Goal: Check status: Check status

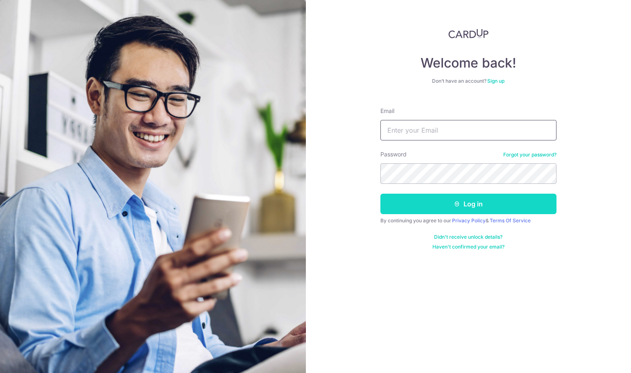
type input "[EMAIL_ADDRESS][DOMAIN_NAME]"
click at [422, 204] on button "Log in" at bounding box center [468, 204] width 176 height 20
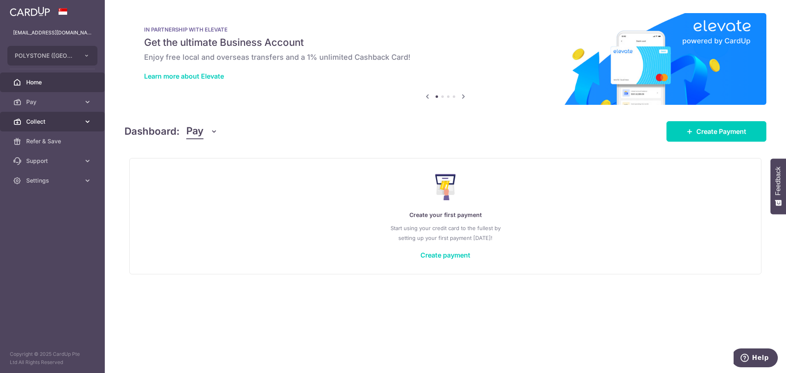
click at [28, 124] on span "Collect" at bounding box center [53, 121] width 54 height 8
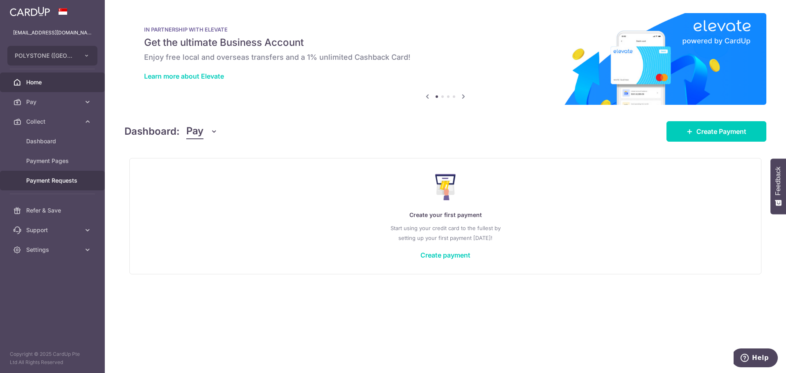
click at [42, 179] on span "Payment Requests" at bounding box center [53, 180] width 54 height 8
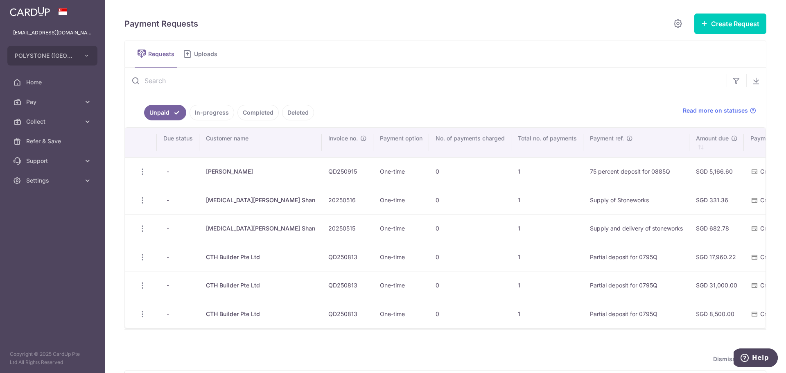
click at [247, 112] on link "Completed" at bounding box center [257, 113] width 41 height 16
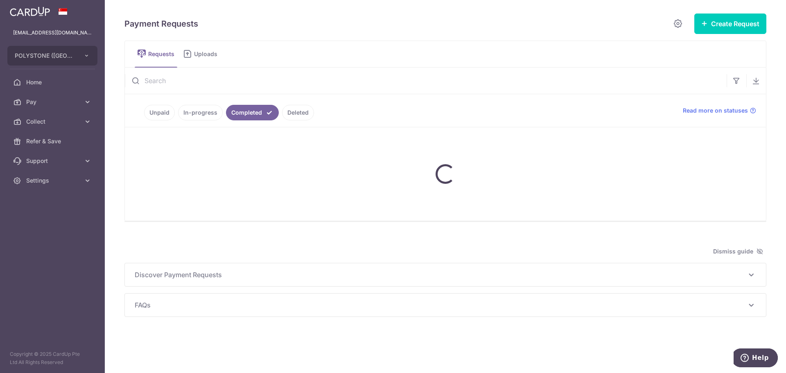
click at [161, 114] on link "Unpaid" at bounding box center [159, 113] width 31 height 16
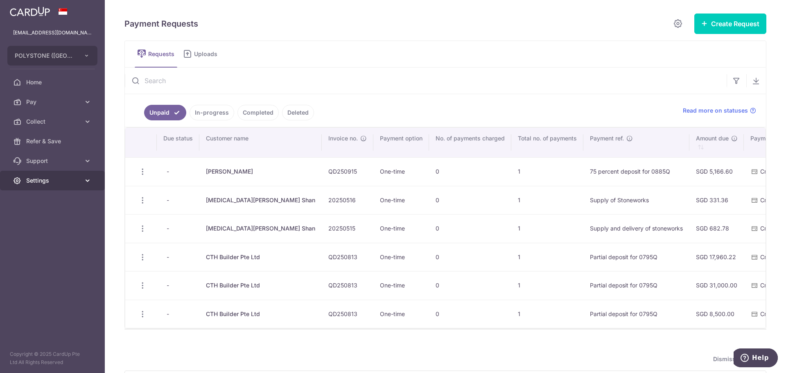
click at [53, 185] on link "Settings" at bounding box center [52, 181] width 105 height 20
click at [53, 219] on span "Logout" at bounding box center [53, 220] width 54 height 8
